Goal: Find specific page/section: Find specific page/section

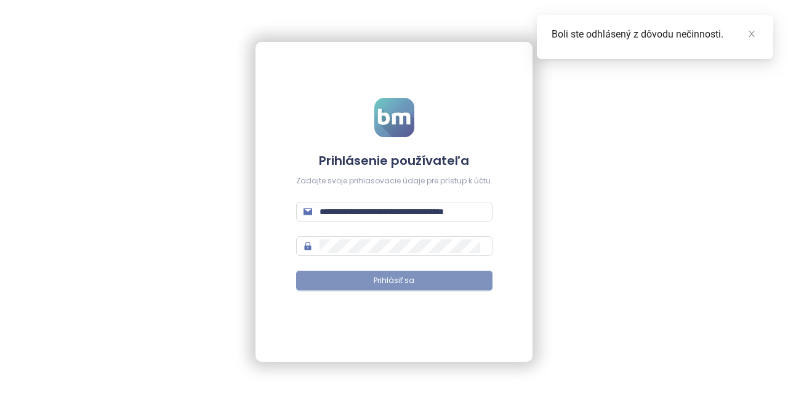
click at [396, 279] on span "Prihlásiť sa" at bounding box center [394, 281] width 41 height 12
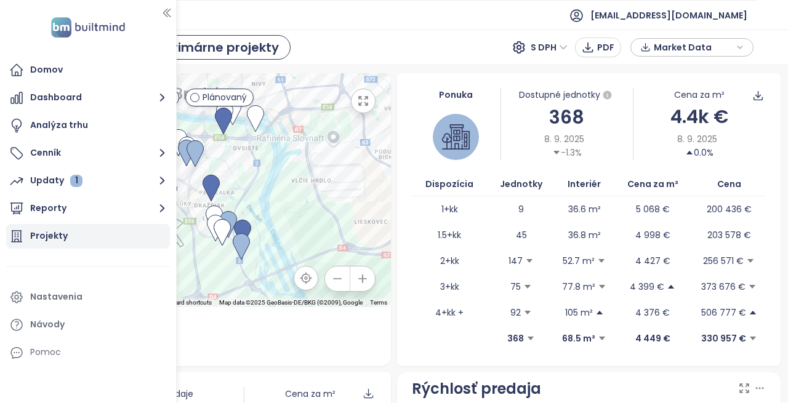
click at [41, 231] on div "Projekty" at bounding box center [49, 235] width 38 height 15
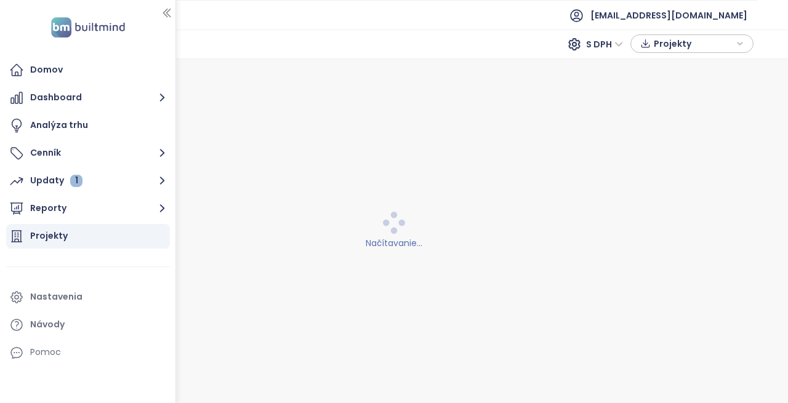
click at [173, 14] on div at bounding box center [175, 201] width 6 height 403
click at [172, 9] on icon "button" at bounding box center [167, 13] width 12 height 12
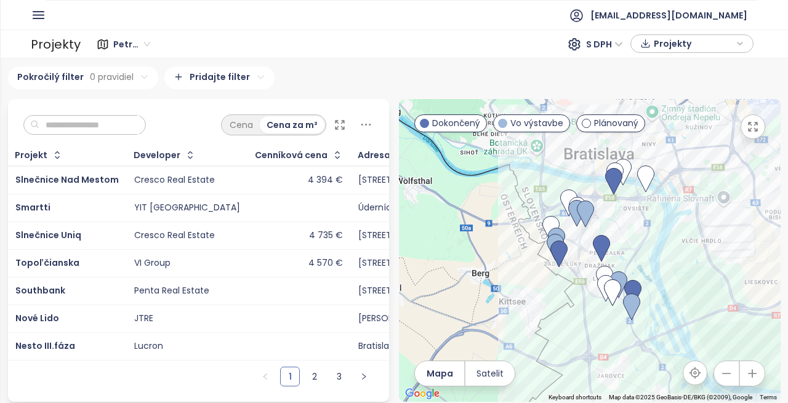
click at [100, 173] on div "Slnečnice Nad Mestom" at bounding box center [66, 180] width 103 height 15
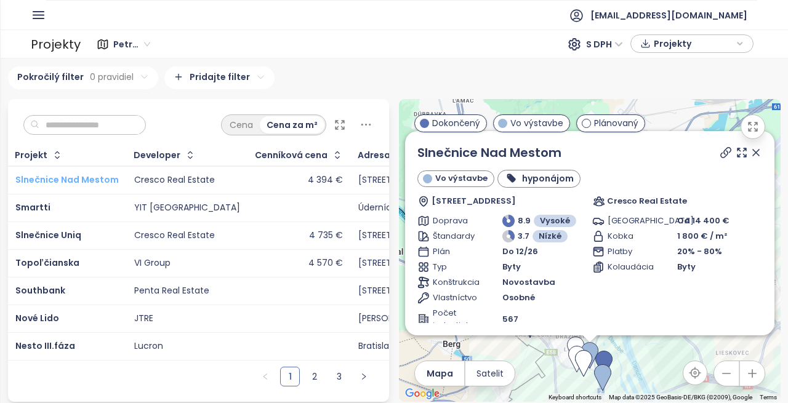
click at [58, 178] on span "Slnečnice Nad Mestom" at bounding box center [66, 180] width 103 height 12
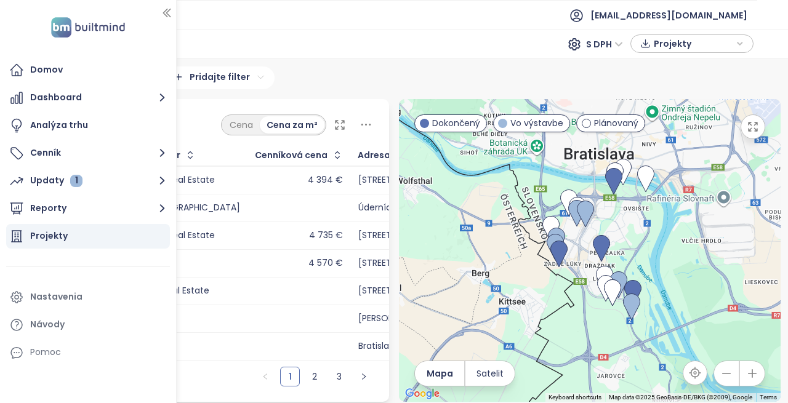
click at [166, 18] on icon "button" at bounding box center [167, 13] width 12 height 12
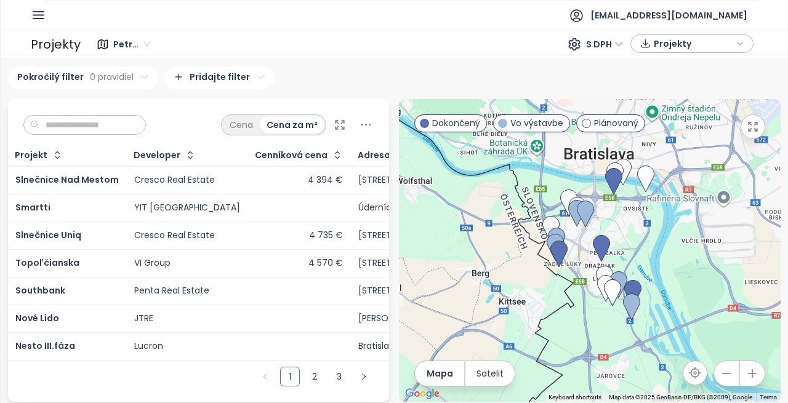
click at [103, 118] on input "text" at bounding box center [89, 125] width 100 height 18
click at [66, 180] on span "Slnečnice Nad Mestom" at bounding box center [66, 180] width 103 height 12
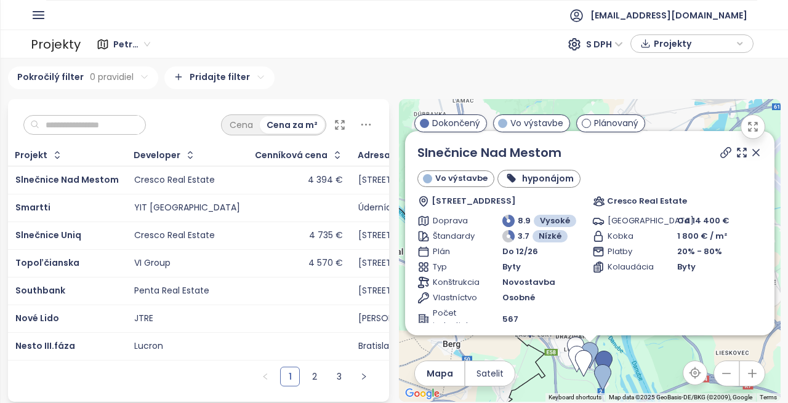
scroll to position [7, 0]
click at [73, 116] on input "text" at bounding box center [89, 125] width 100 height 18
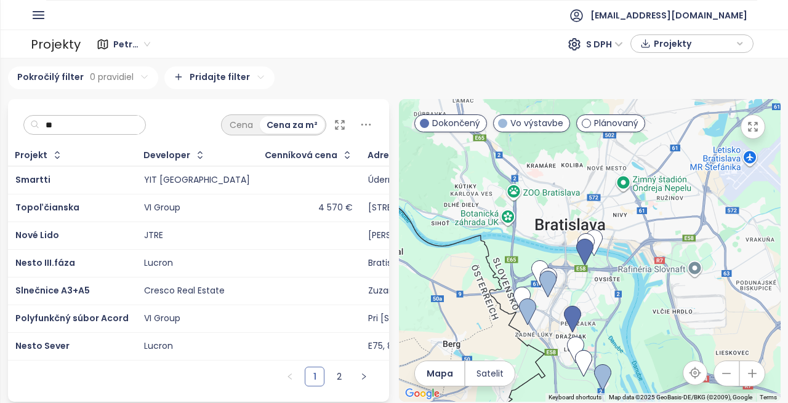
scroll to position [0, 0]
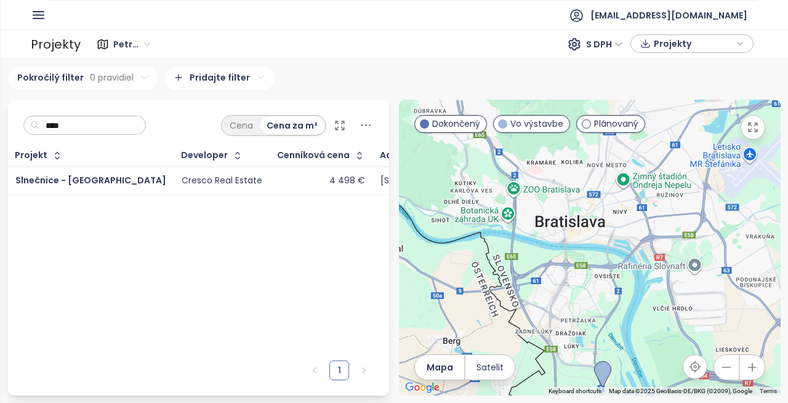
type input "****"
click at [121, 174] on div "Slnečnice - Nové Viladomy" at bounding box center [90, 181] width 151 height 15
click at [119, 177] on span "Slnečnice - Nové Viladomy" at bounding box center [90, 180] width 151 height 12
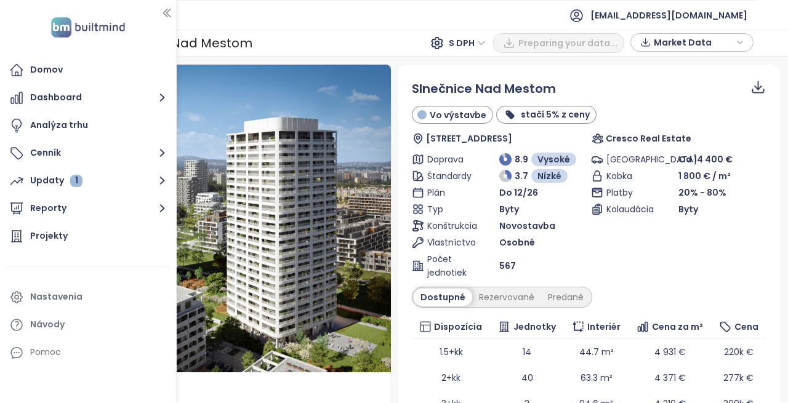
scroll to position [123, 0]
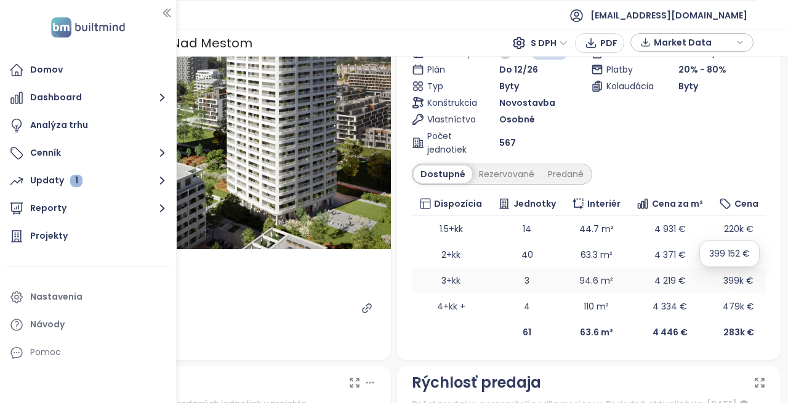
click at [723, 284] on span "399k €" at bounding box center [738, 281] width 30 height 12
click at [163, 15] on icon "button" at bounding box center [167, 13] width 12 height 12
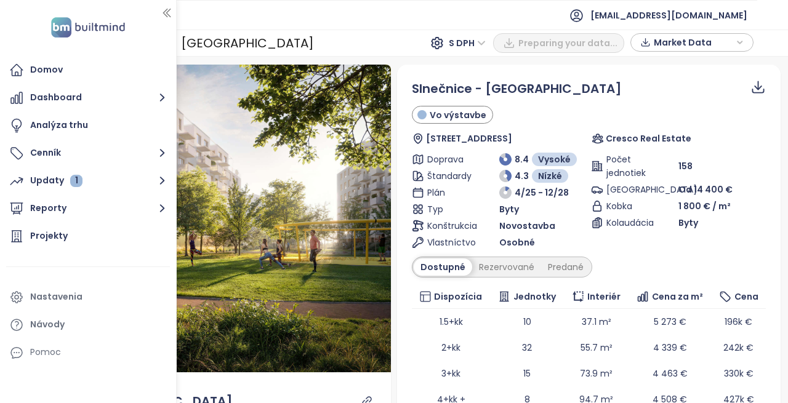
scroll to position [123, 0]
